Goal: Information Seeking & Learning: Learn about a topic

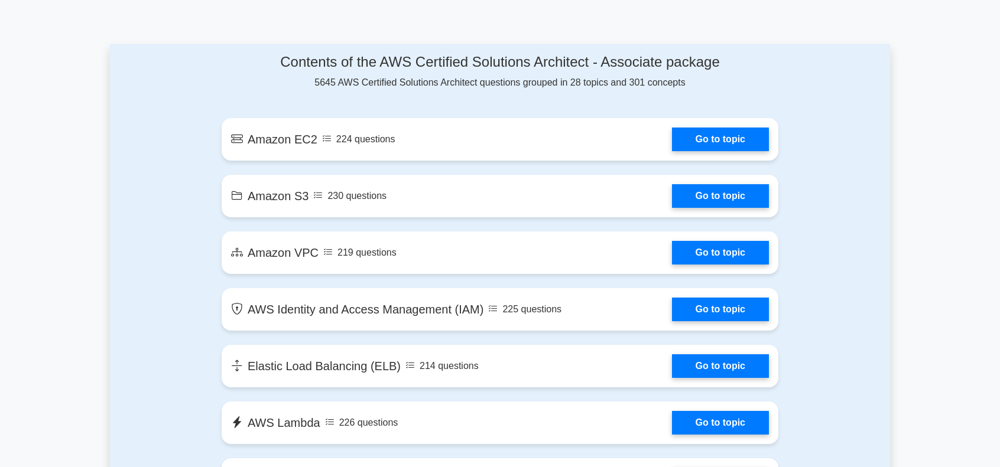
scroll to position [609, 0]
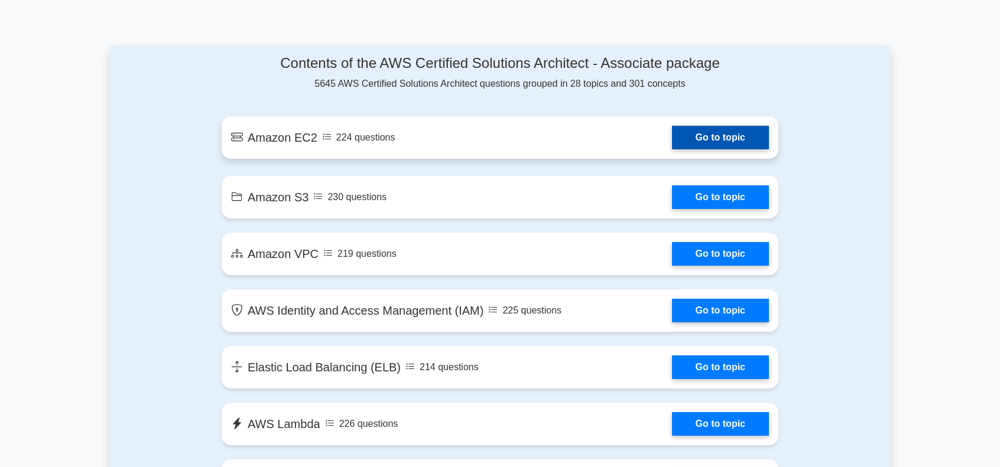
click at [700, 136] on link "Go to topic" at bounding box center [720, 138] width 97 height 24
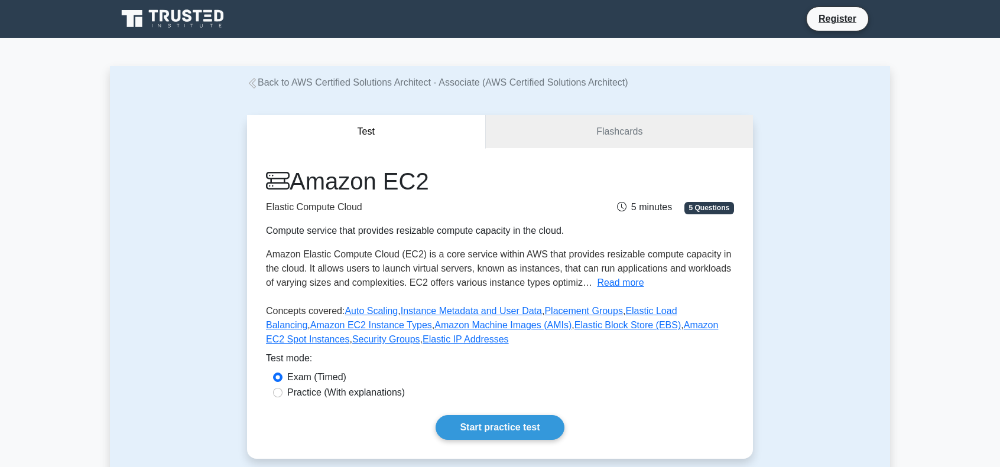
scroll to position [200, 0]
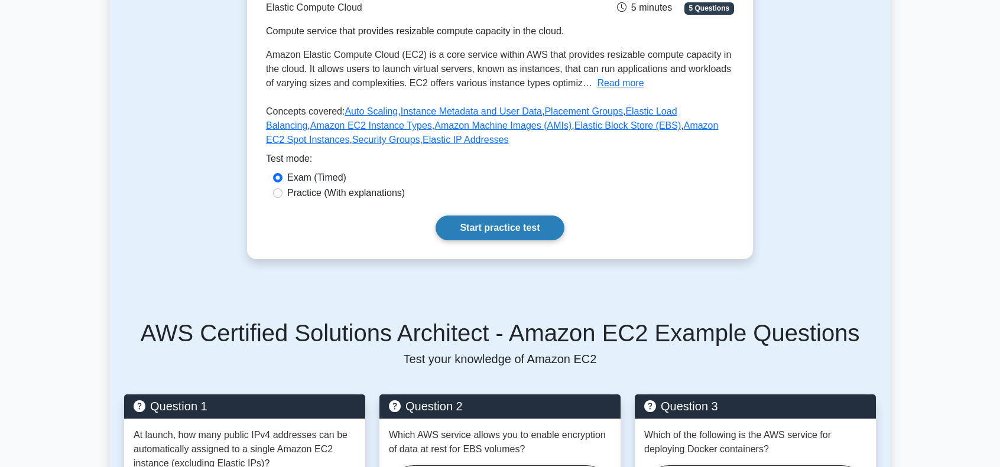
click at [499, 230] on link "Start practice test" at bounding box center [499, 228] width 128 height 25
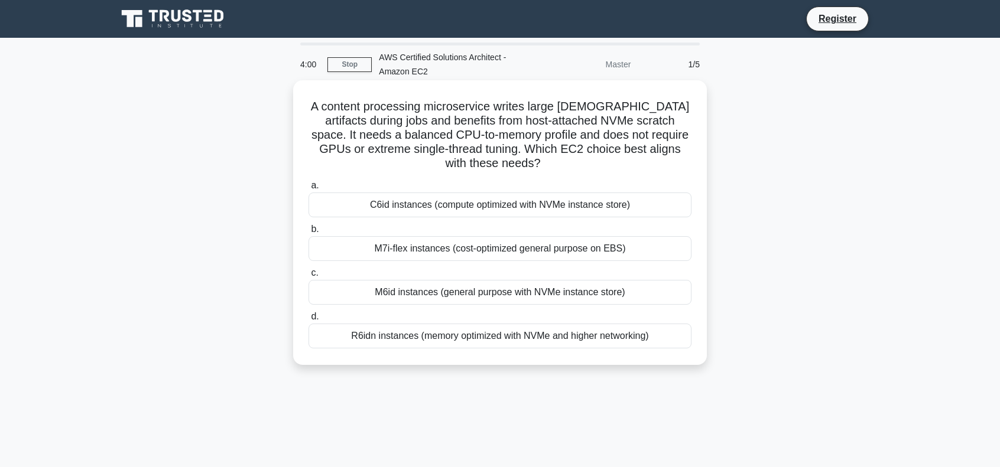
click at [510, 294] on div "M6id instances (general purpose with NVMe instance store)" at bounding box center [499, 292] width 383 height 25
click at [308, 277] on input "c. M6id instances (general purpose with NVMe instance store)" at bounding box center [308, 273] width 0 height 8
